Goal: Information Seeking & Learning: Learn about a topic

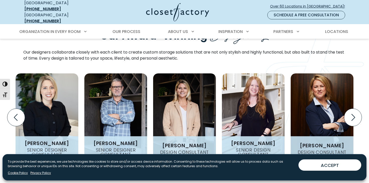
scroll to position [619, 0]
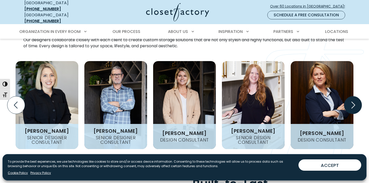
click at [351, 96] on icon "Next slide" at bounding box center [354, 105] width 18 height 18
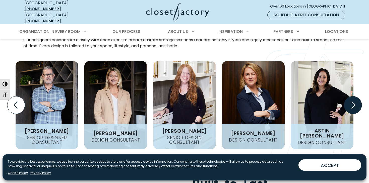
click at [351, 96] on icon "Next slide" at bounding box center [354, 105] width 18 height 18
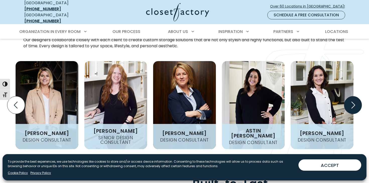
click at [351, 96] on icon "Next slide" at bounding box center [354, 105] width 18 height 18
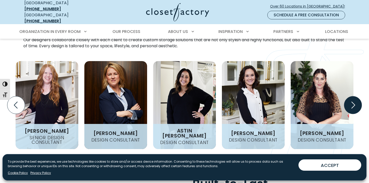
click at [351, 96] on icon "Next slide" at bounding box center [354, 105] width 18 height 18
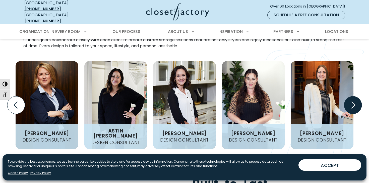
click at [351, 96] on icon "Next slide" at bounding box center [354, 105] width 18 height 18
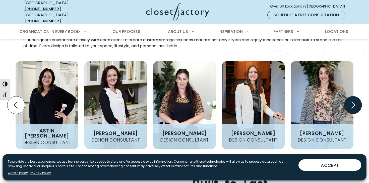
click at [351, 96] on icon "Next slide" at bounding box center [354, 105] width 18 height 18
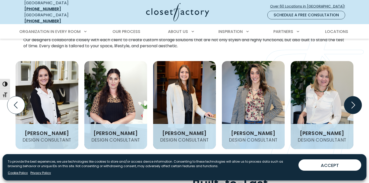
click at [351, 96] on icon "Next slide" at bounding box center [354, 105] width 18 height 18
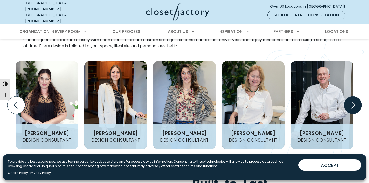
click at [351, 96] on icon "Next slide" at bounding box center [354, 105] width 18 height 18
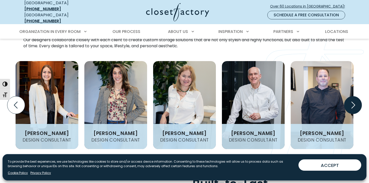
click at [351, 96] on icon "Next slide" at bounding box center [354, 105] width 18 height 18
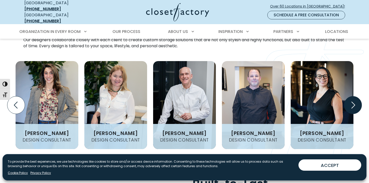
click at [351, 96] on icon "Next slide" at bounding box center [354, 105] width 18 height 18
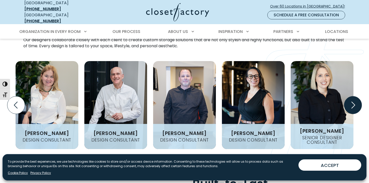
click at [351, 96] on icon "Next slide" at bounding box center [354, 105] width 18 height 18
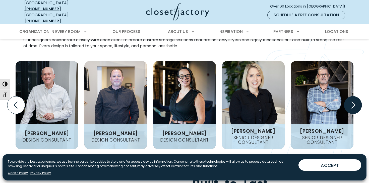
click at [351, 96] on icon "Next slide" at bounding box center [354, 105] width 18 height 18
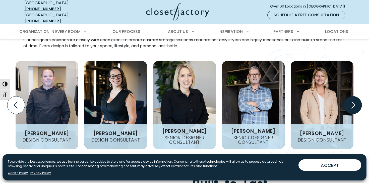
click at [351, 96] on icon "Next slide" at bounding box center [354, 105] width 18 height 18
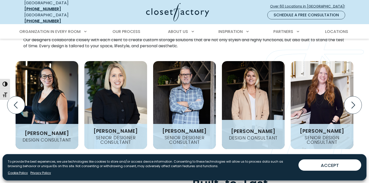
click at [250, 136] on h4 "Design Consultant" at bounding box center [253, 138] width 53 height 5
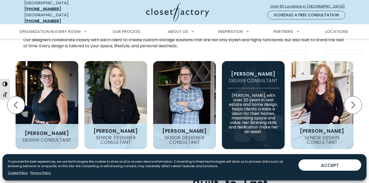
click at [250, 130] on figcaption "[PERSON_NAME] Design Consultant [PERSON_NAME], with over 20 years in real estat…" at bounding box center [253, 105] width 63 height 88
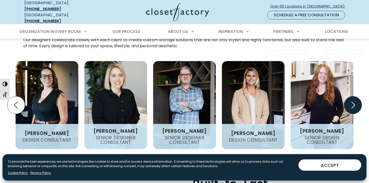
click at [354, 97] on icon "Next slide" at bounding box center [354, 105] width 18 height 18
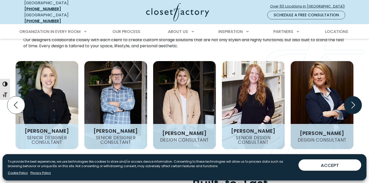
click at [354, 97] on icon "Next slide" at bounding box center [354, 105] width 18 height 18
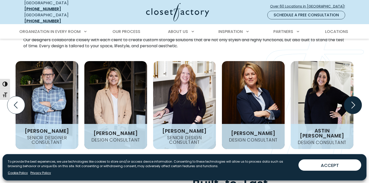
click at [354, 97] on icon "Next slide" at bounding box center [354, 105] width 18 height 18
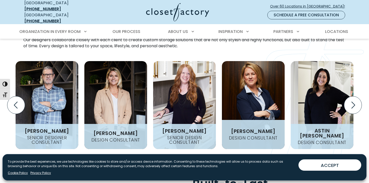
click at [268, 129] on h3 "[PERSON_NAME]" at bounding box center [253, 131] width 49 height 5
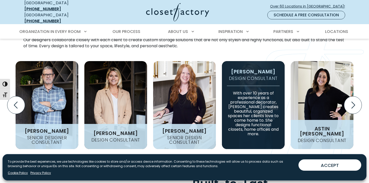
click at [306, 138] on h4 "Design Consultant" at bounding box center [322, 140] width 53 height 5
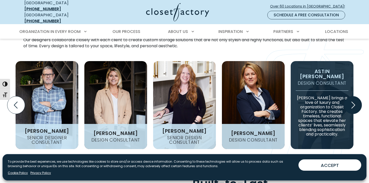
click at [350, 96] on icon "Next slide" at bounding box center [354, 105] width 18 height 18
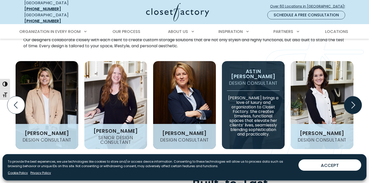
click at [350, 96] on icon "Next slide" at bounding box center [354, 105] width 18 height 18
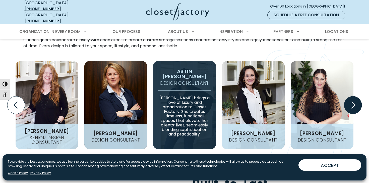
click at [351, 96] on icon "Next slide" at bounding box center [354, 105] width 18 height 18
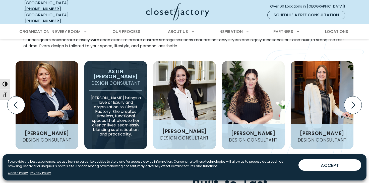
click at [197, 136] on h4 "Design Consultant" at bounding box center [184, 138] width 53 height 5
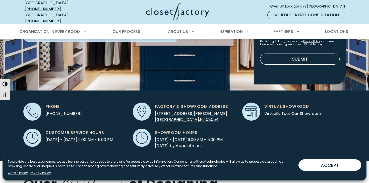
scroll to position [63, 0]
